Goal: Navigation & Orientation: Find specific page/section

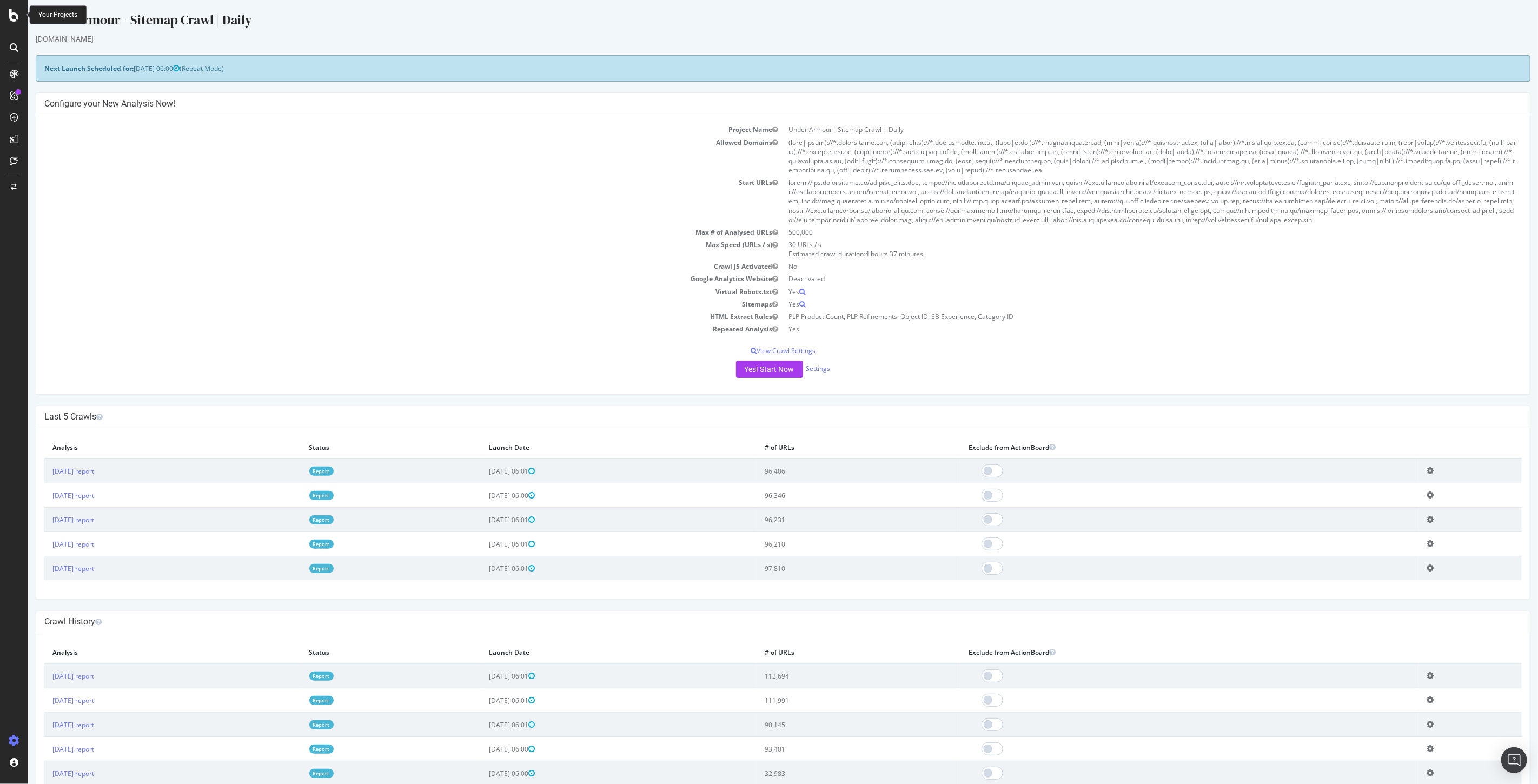
click at [17, 13] on icon at bounding box center [14, 15] width 10 height 13
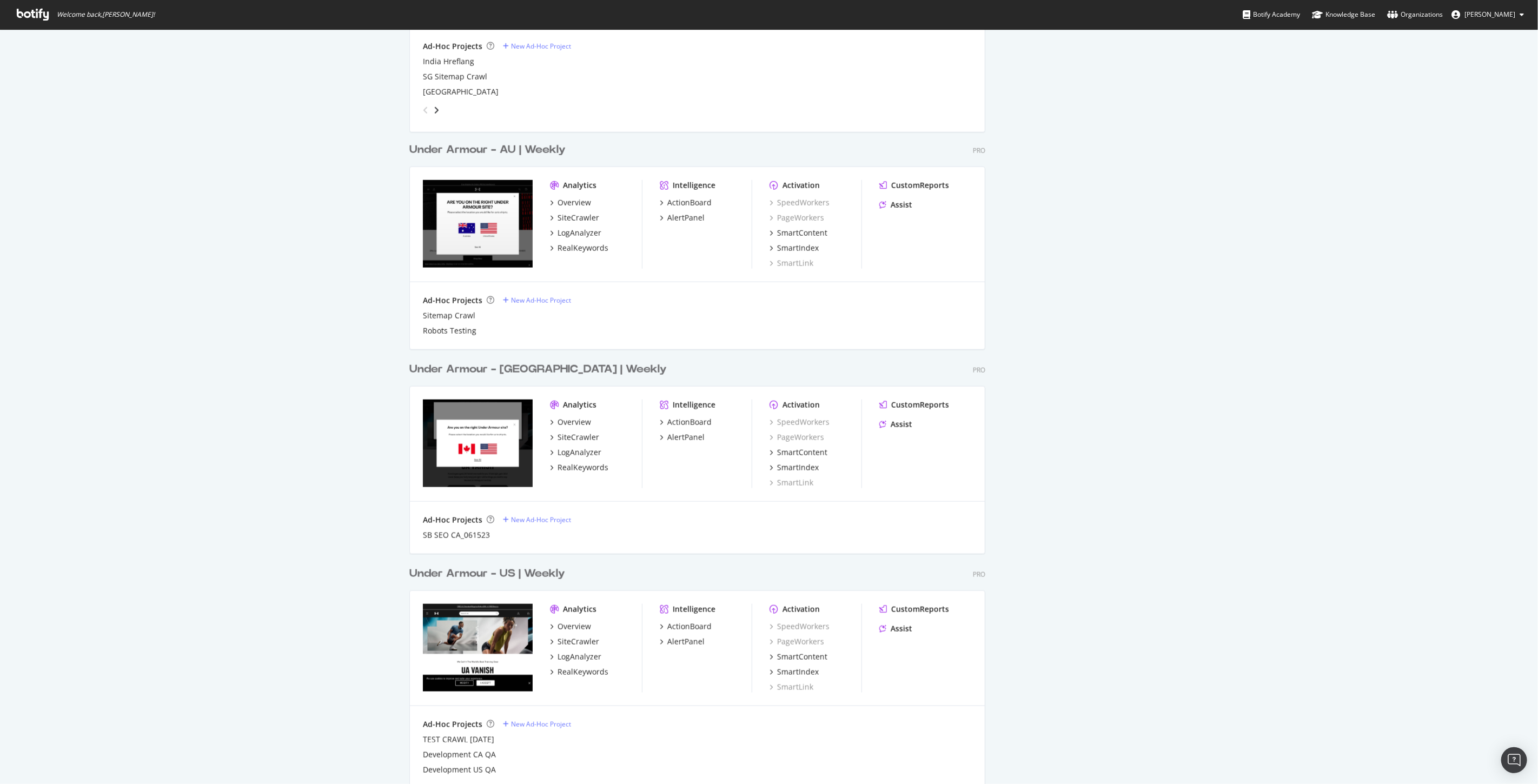
scroll to position [961, 0]
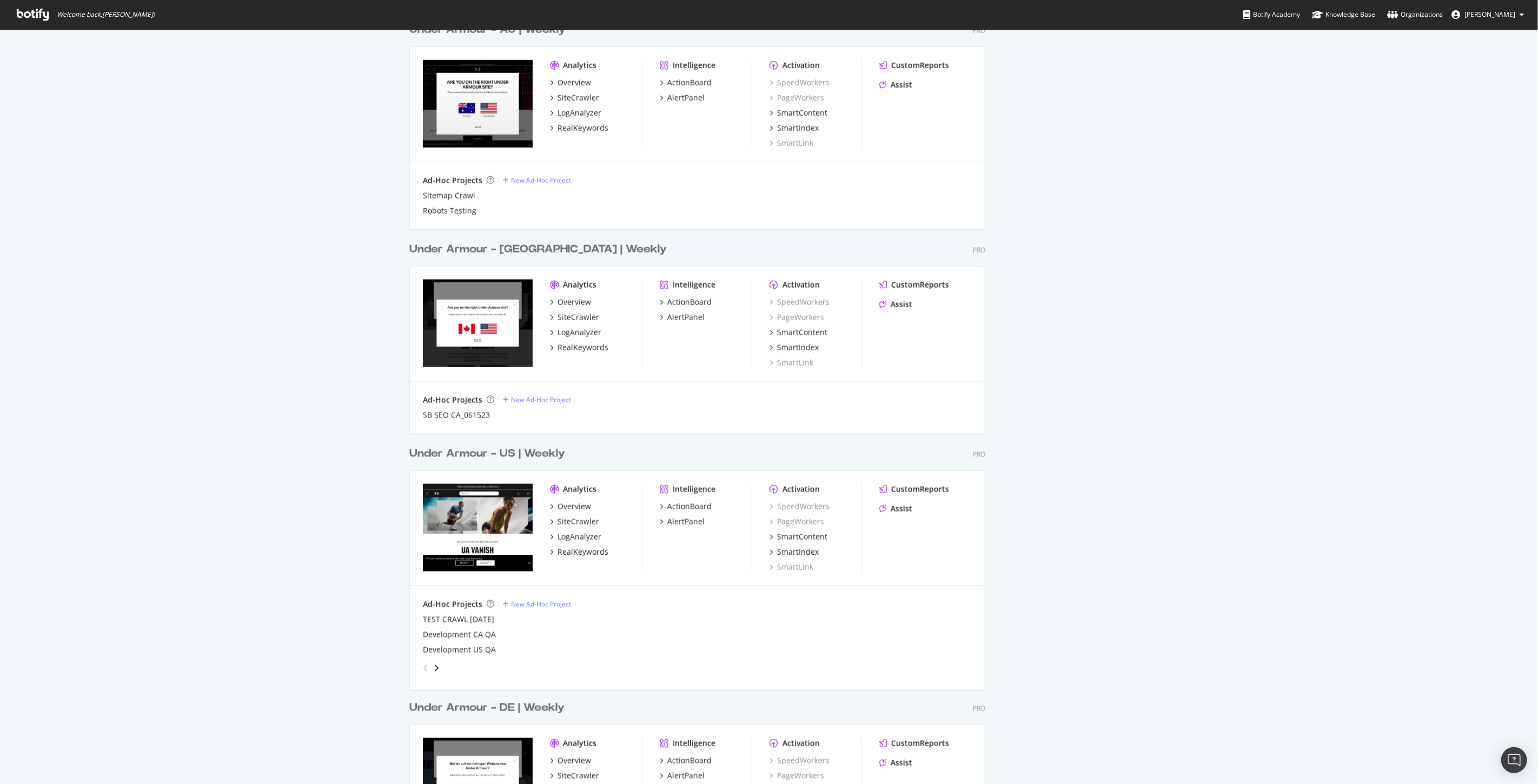
click at [512, 246] on div "Under Armour - [GEOGRAPHIC_DATA] | Weekly" at bounding box center [538, 249] width 258 height 16
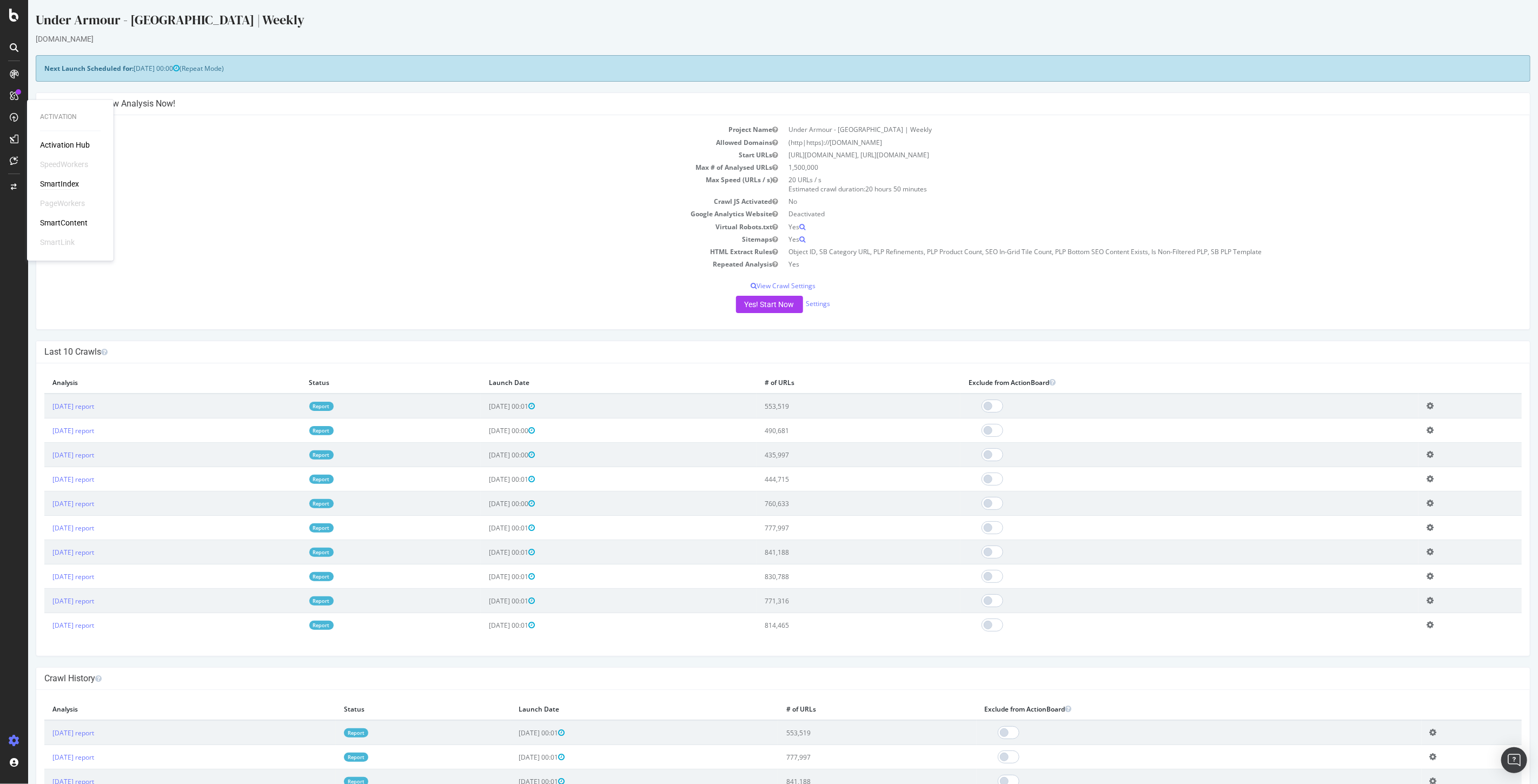
click at [58, 185] on div "SmartIndex" at bounding box center [59, 184] width 39 height 11
